Goal: Transaction & Acquisition: Purchase product/service

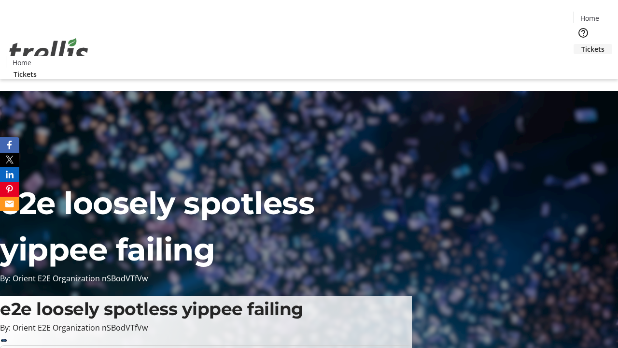
click at [581, 44] on span "Tickets" at bounding box center [592, 49] width 23 height 10
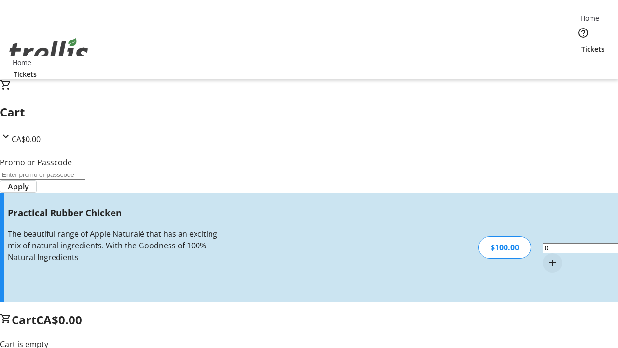
click at [547, 257] on mat-icon "Increment by one" at bounding box center [553, 263] width 12 height 12
type input "1"
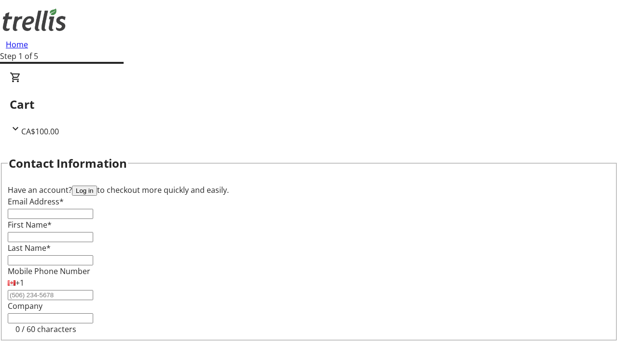
type input "FREE"
type input "[PERSON_NAME][EMAIL_ADDRESS][DOMAIN_NAME]"
type input "[PERSON_NAME]"
